Goal: Information Seeking & Learning: Learn about a topic

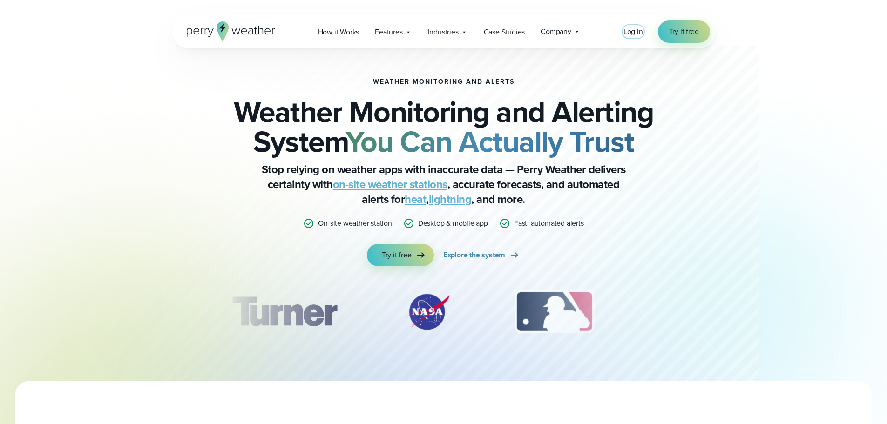
click at [640, 32] on span "Log in" at bounding box center [634, 31] width 20 height 11
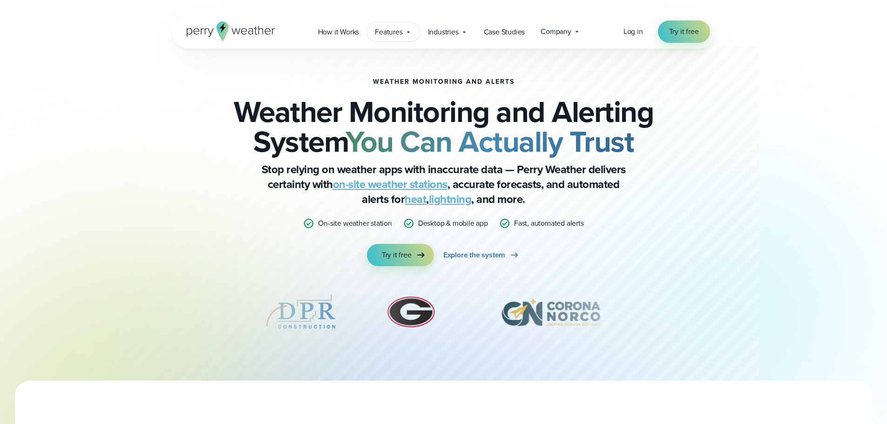
click at [395, 31] on span "Features" at bounding box center [388, 32] width 27 height 11
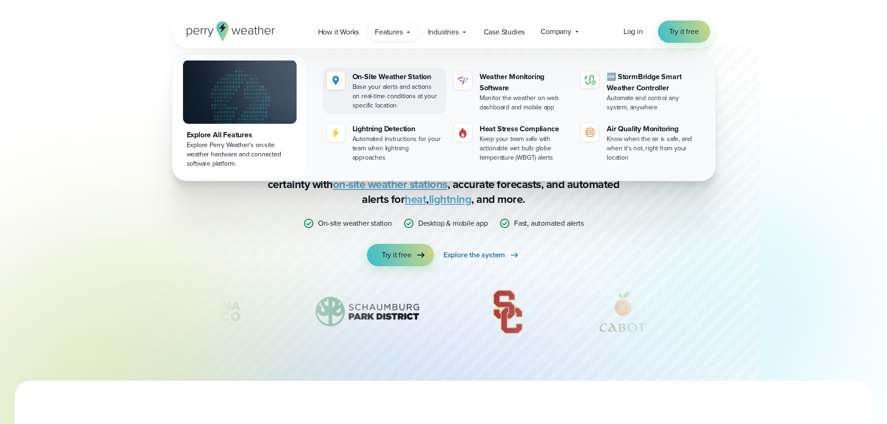
click at [352, 82] on link "On-Site Weather Station Base your alerts and actions on real-time conditions at…" at bounding box center [384, 91] width 123 height 47
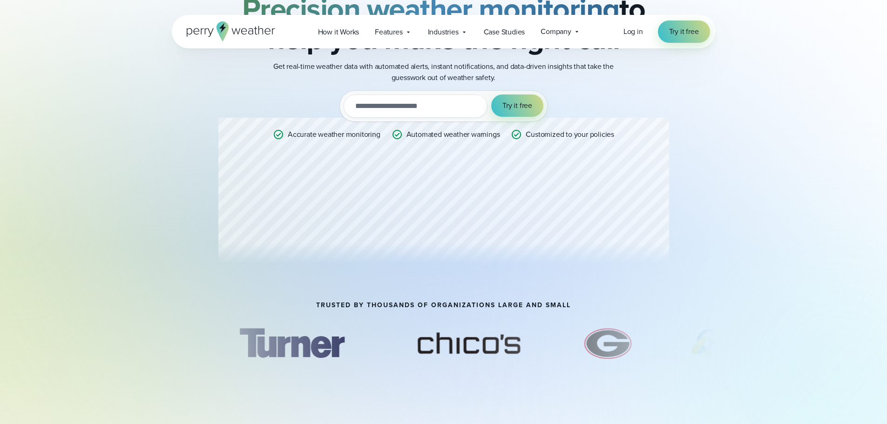
scroll to position [140, 0]
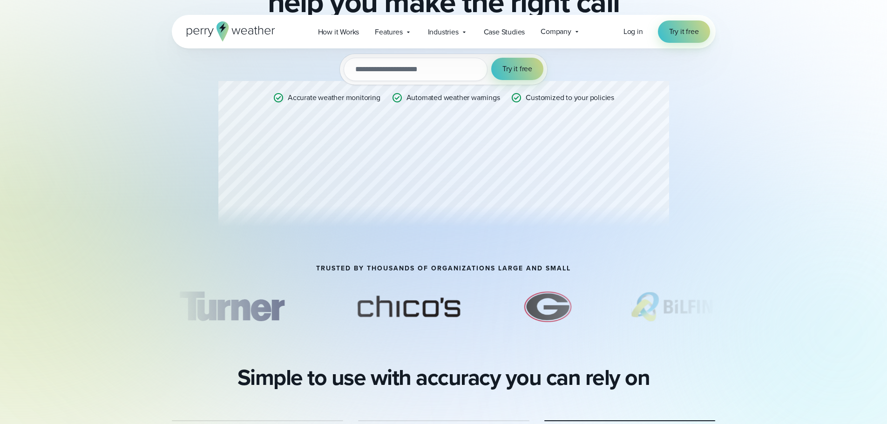
click at [610, 198] on div "Professional Weather Station Precision weather monitoring to help you make the …" at bounding box center [443, 87] width 451 height 297
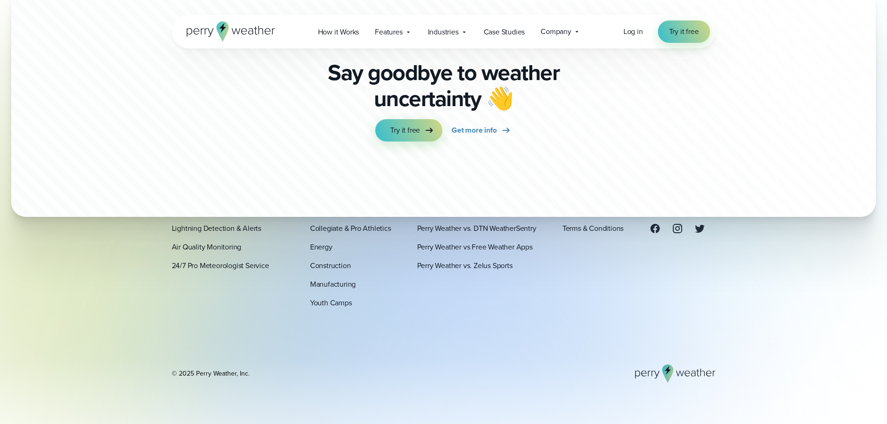
scroll to position [2902, 0]
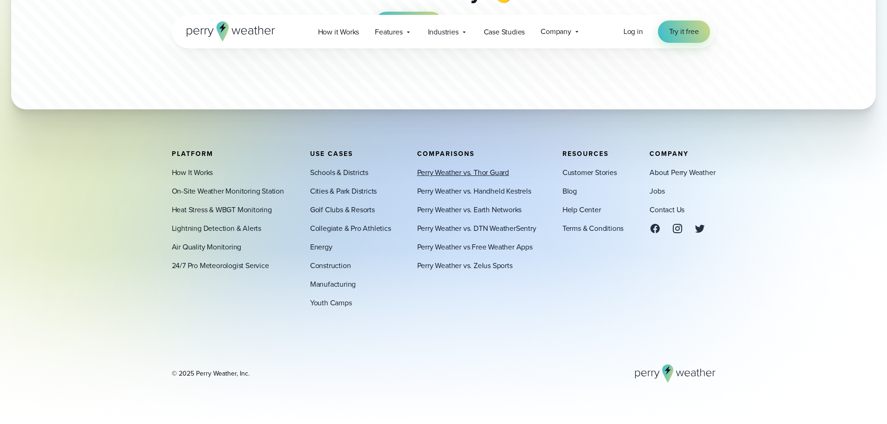
click at [456, 171] on link "Perry Weather vs. Thor Guard" at bounding box center [463, 172] width 92 height 11
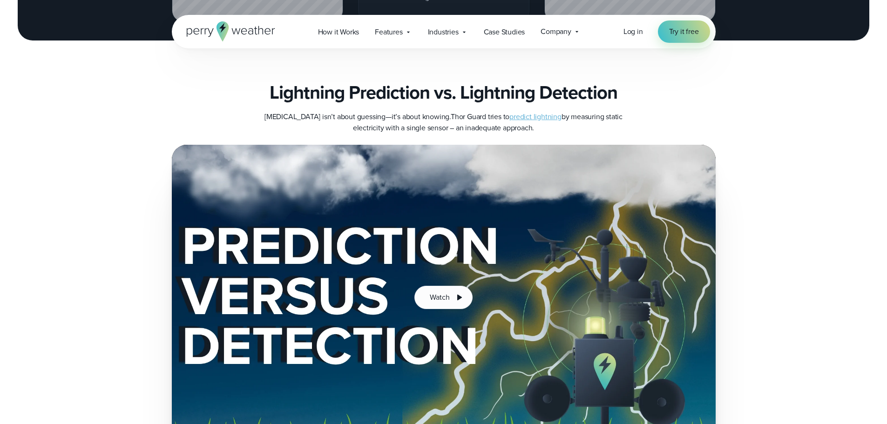
scroll to position [1584, 0]
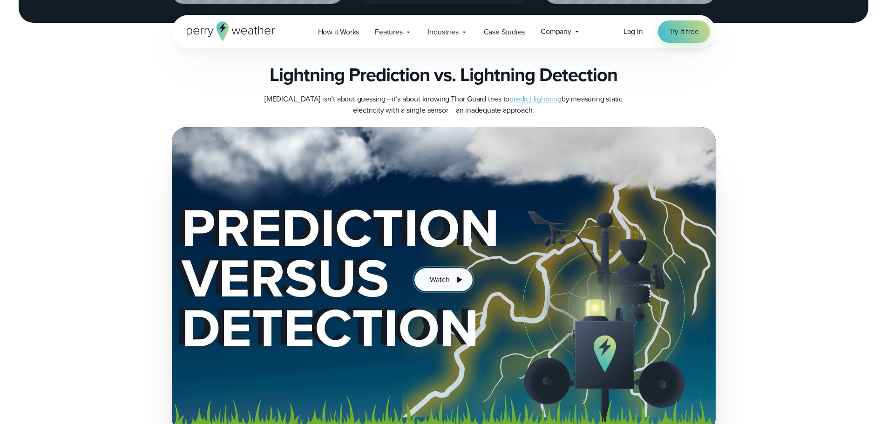
click at [456, 274] on icon at bounding box center [459, 279] width 11 height 11
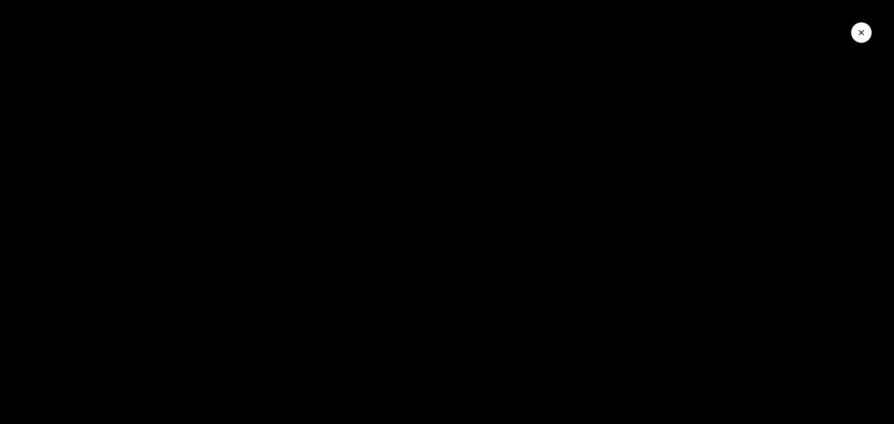
click at [865, 27] on button "Close Video" at bounding box center [861, 32] width 20 height 20
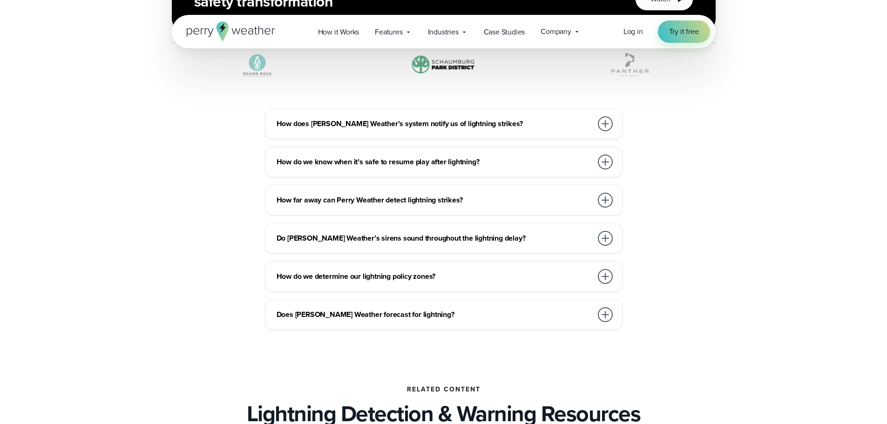
scroll to position [3260, 0]
click at [597, 156] on div at bounding box center [605, 162] width 19 height 19
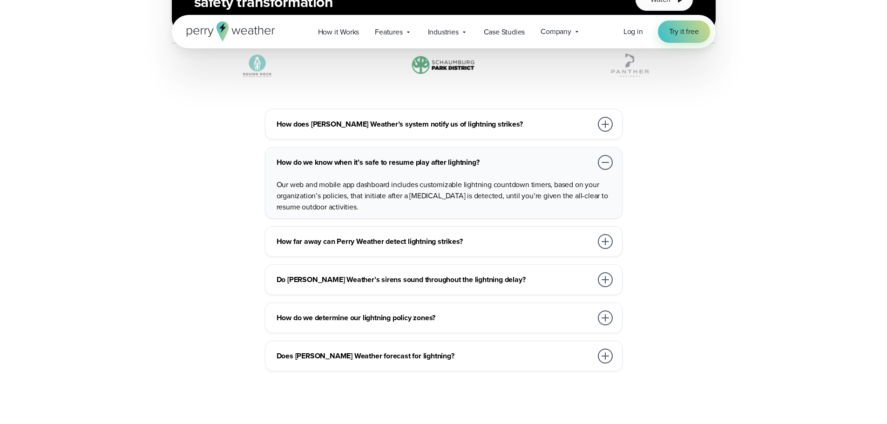
click at [362, 313] on h3 "How do we determine our lightning policy zones?" at bounding box center [435, 318] width 316 height 11
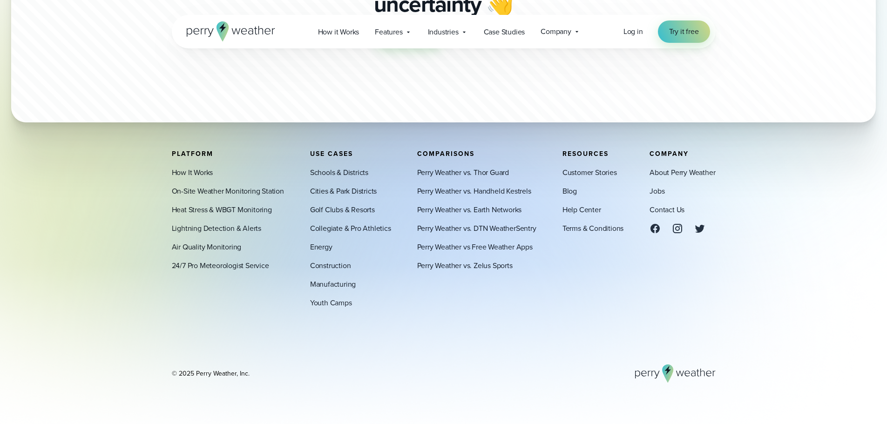
scroll to position [4116, 0]
